Goal: Task Accomplishment & Management: Complete application form

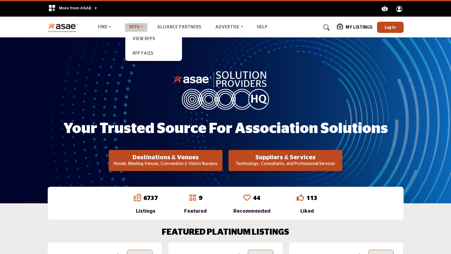
click at [138, 28] on link "RFPs" at bounding box center [136, 27] width 23 height 8
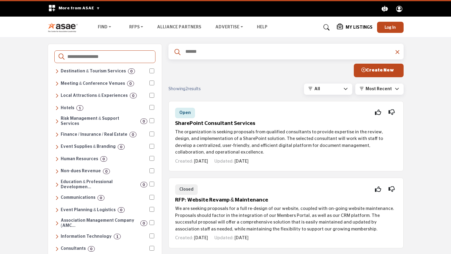
click at [137, 32] on div "Find Destinations & Venues RFPs Help" at bounding box center [225, 27] width 362 height 11
click at [138, 30] on link "RFPs" at bounding box center [136, 27] width 23 height 8
click at [142, 50] on link "RFP FAQs" at bounding box center [153, 54] width 51 height 8
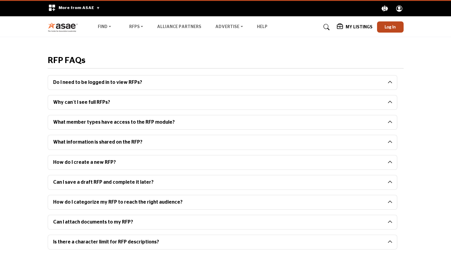
scroll to position [1, 0]
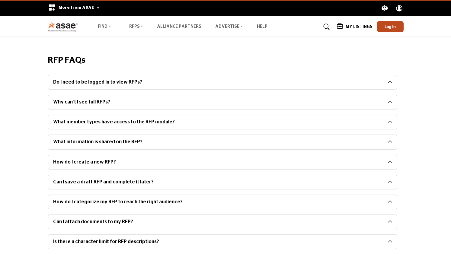
click at [175, 125] on button "What member types have access to the RFP module?" at bounding box center [218, 122] width 340 height 14
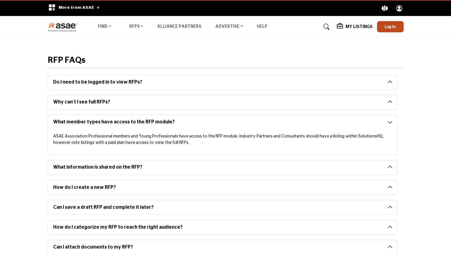
click at [175, 125] on button "What member types have access to the RFP module?" at bounding box center [218, 122] width 340 height 14
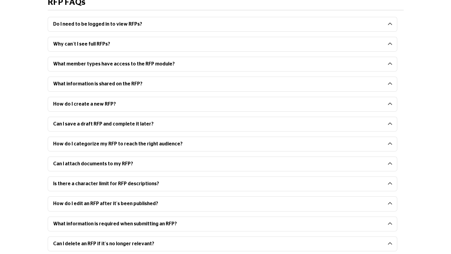
scroll to position [59, 0]
click at [151, 112] on div "How do I create a new RFP? 1. Login to SolutionsHQ. 2. Navigate to the RFPs pag…" at bounding box center [222, 105] width 356 height 17
click at [151, 108] on button "How do I create a new RFP?" at bounding box center [218, 104] width 340 height 14
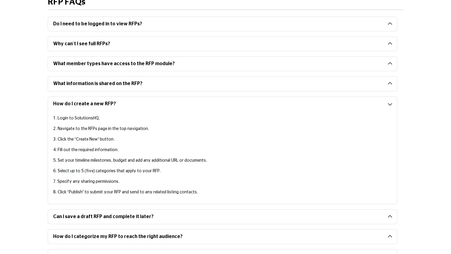
click at [151, 108] on button "How do I create a new RFP?" at bounding box center [218, 104] width 340 height 14
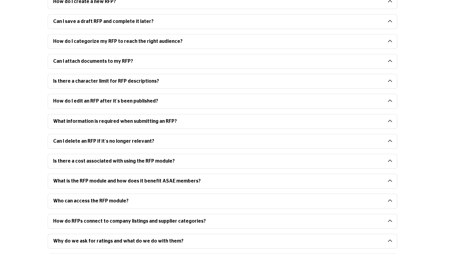
scroll to position [0, 0]
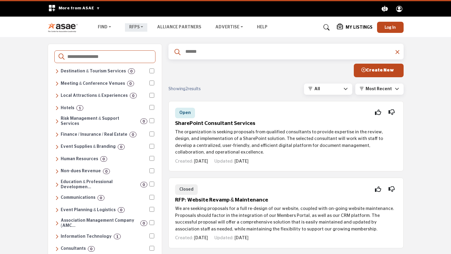
click at [136, 26] on link "RFPs" at bounding box center [136, 27] width 23 height 8
click at [379, 70] on span "Create New" at bounding box center [377, 70] width 33 height 5
click at [134, 50] on link "RFP FAQs" at bounding box center [153, 54] width 51 height 8
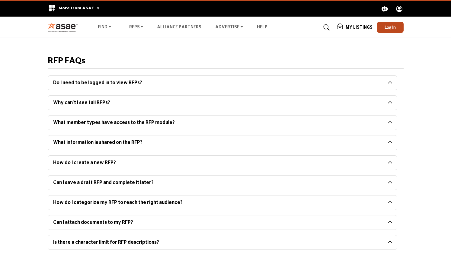
click at [158, 104] on button "Why can’t I see full RFPs?" at bounding box center [218, 103] width 340 height 14
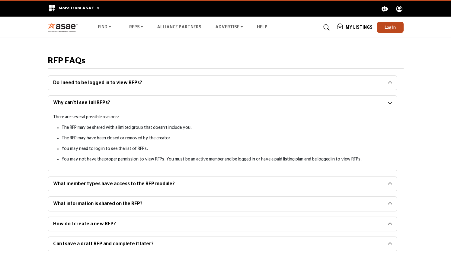
click at [158, 104] on button "Why can’t I see full RFPs?" at bounding box center [218, 103] width 340 height 14
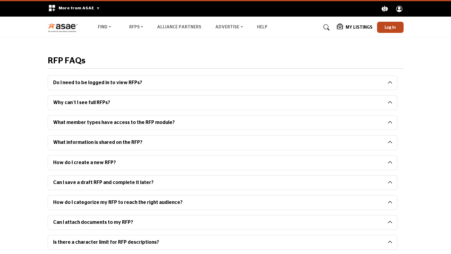
click at [137, 161] on button "How do I create a new RFP?" at bounding box center [218, 163] width 340 height 14
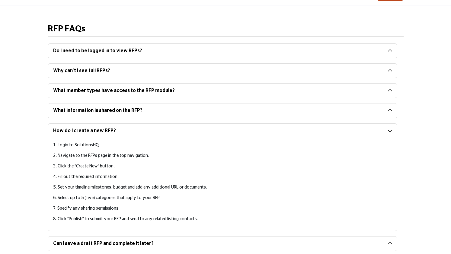
scroll to position [37, 0]
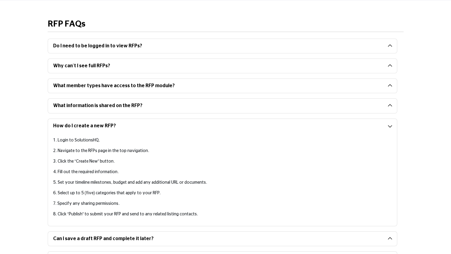
click at [133, 124] on button "How do I create a new RFP?" at bounding box center [218, 126] width 340 height 14
